Goal: Task Accomplishment & Management: Manage account settings

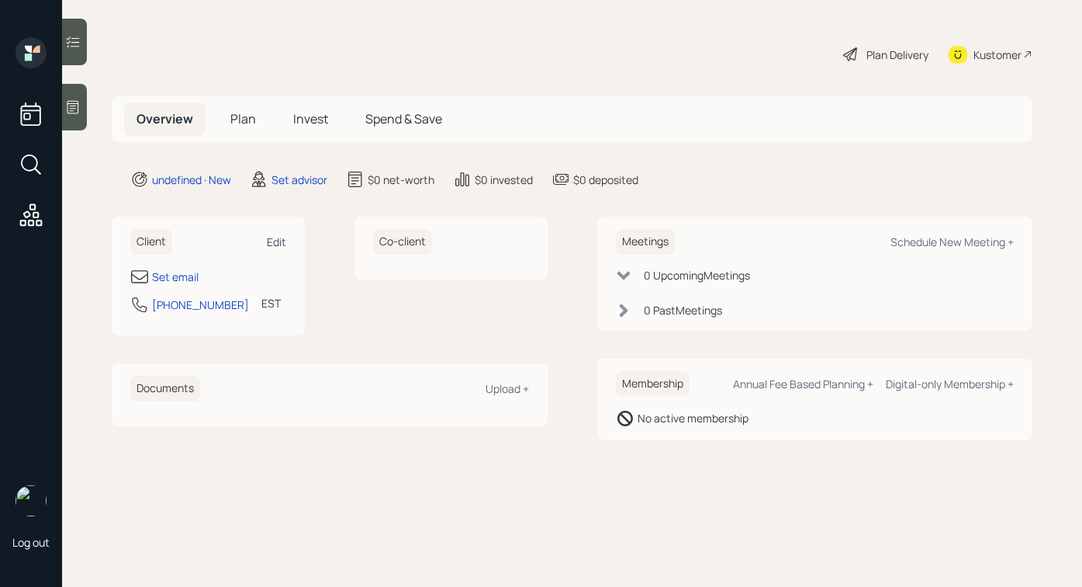
click at [271, 238] on div "Edit" at bounding box center [276, 241] width 19 height 15
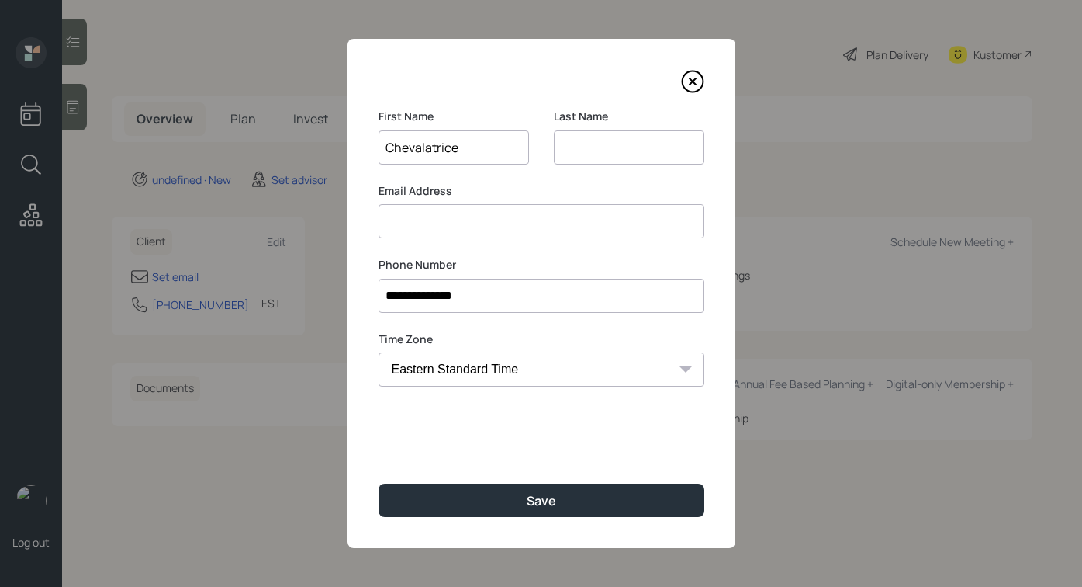
type input "Chevalatrice"
click at [594, 145] on input at bounding box center [629, 147] width 151 height 34
type input "R"
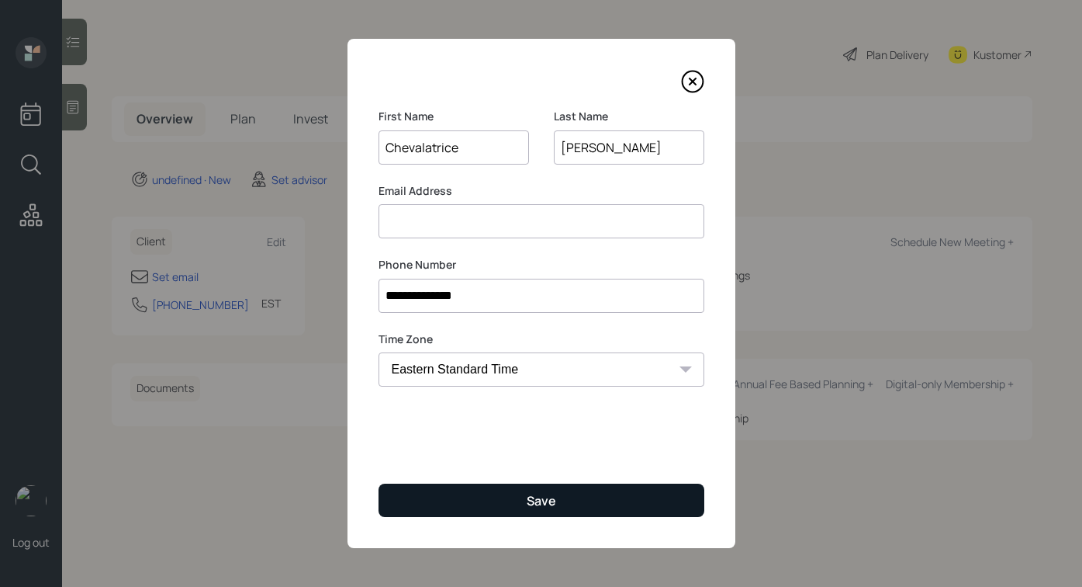
type input "[PERSON_NAME]"
click at [526, 510] on button "Save" at bounding box center [542, 499] width 326 height 33
